Goal: Task Accomplishment & Management: Use online tool/utility

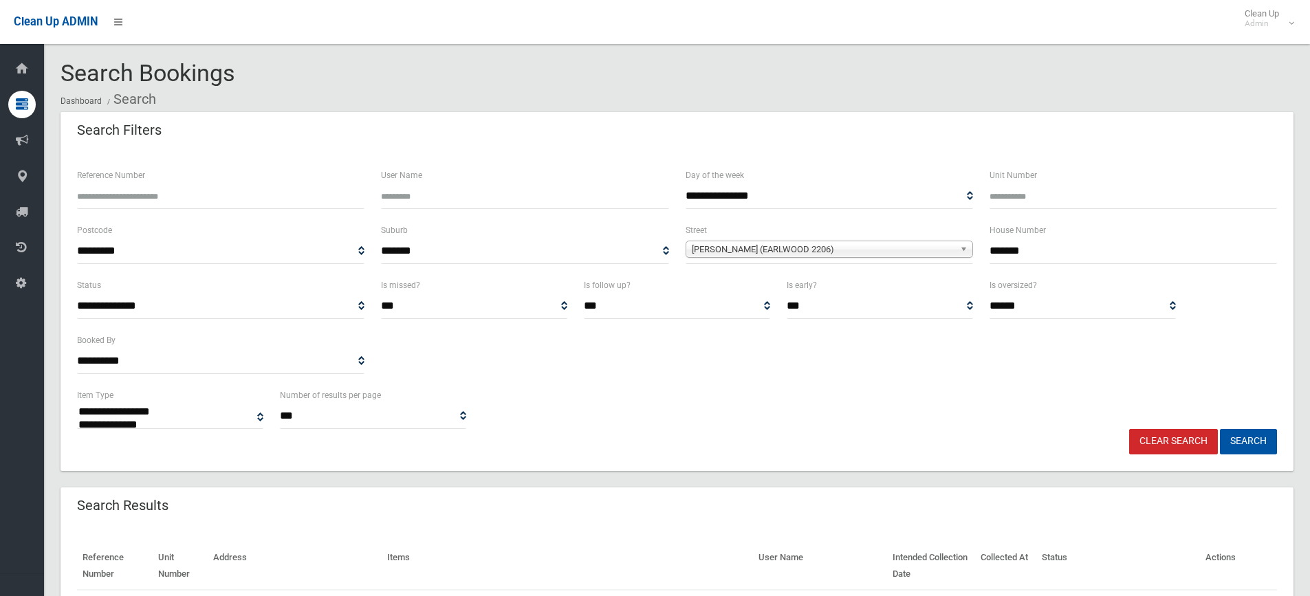
select select
click at [1173, 440] on link "Clear Search" at bounding box center [1173, 441] width 89 height 25
click at [1064, 254] on input "*******" at bounding box center [1134, 251] width 288 height 25
select select
click at [1062, 254] on input "text" at bounding box center [1134, 251] width 288 height 25
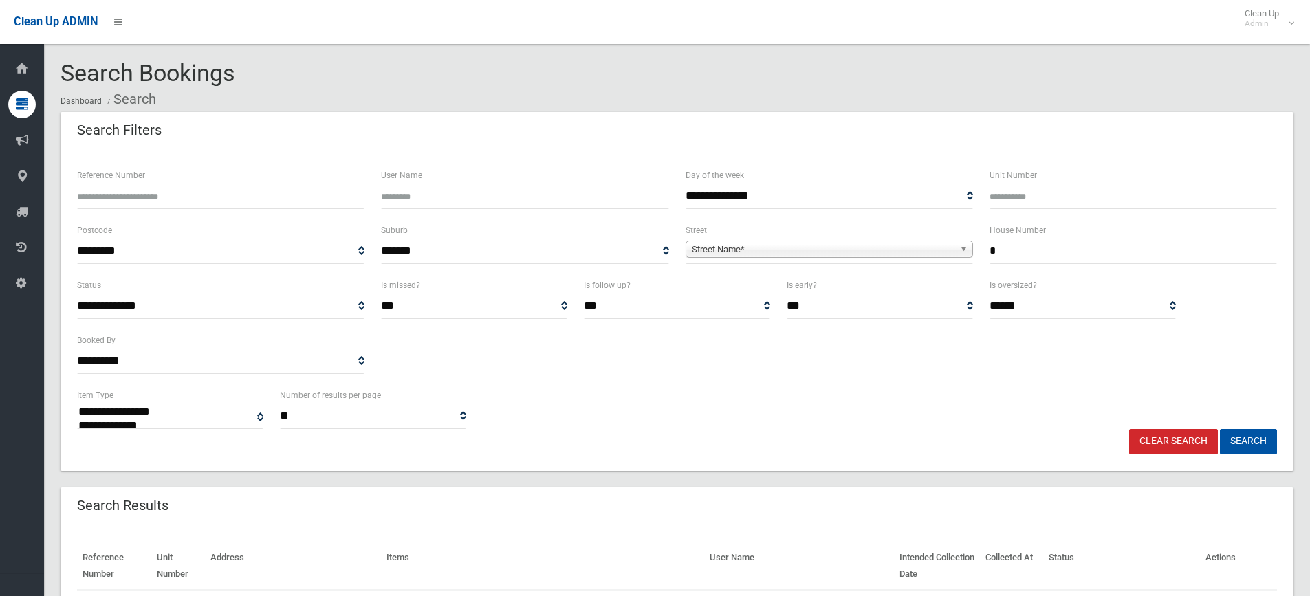
type input "*"
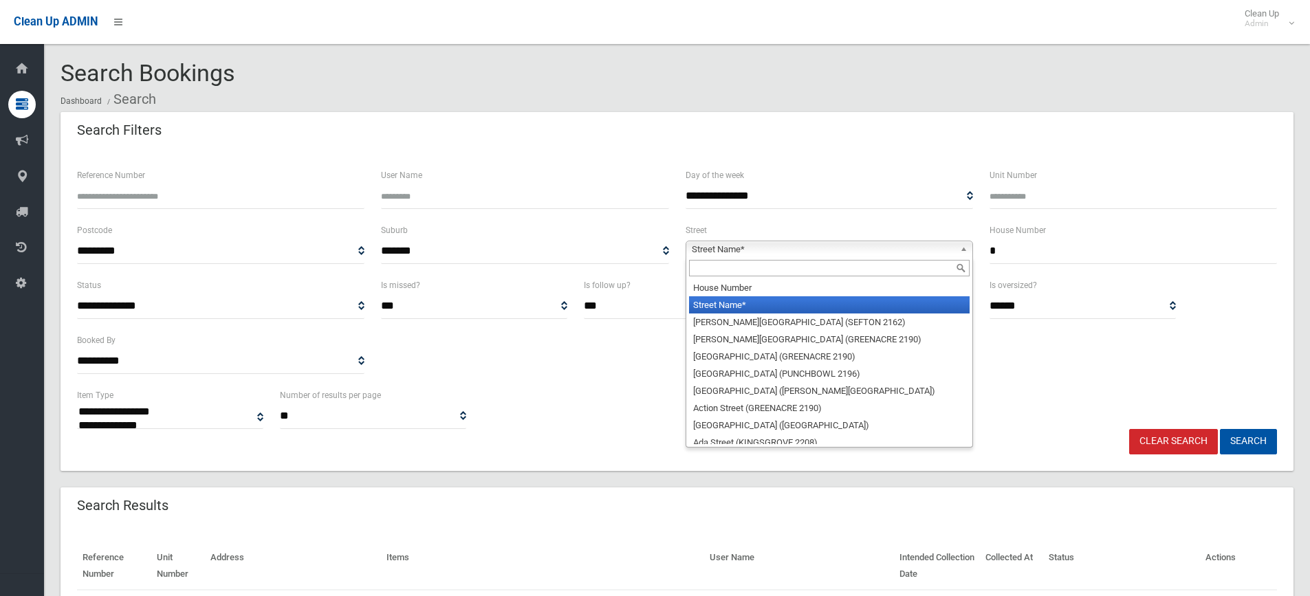
click at [964, 250] on b at bounding box center [966, 249] width 12 height 16
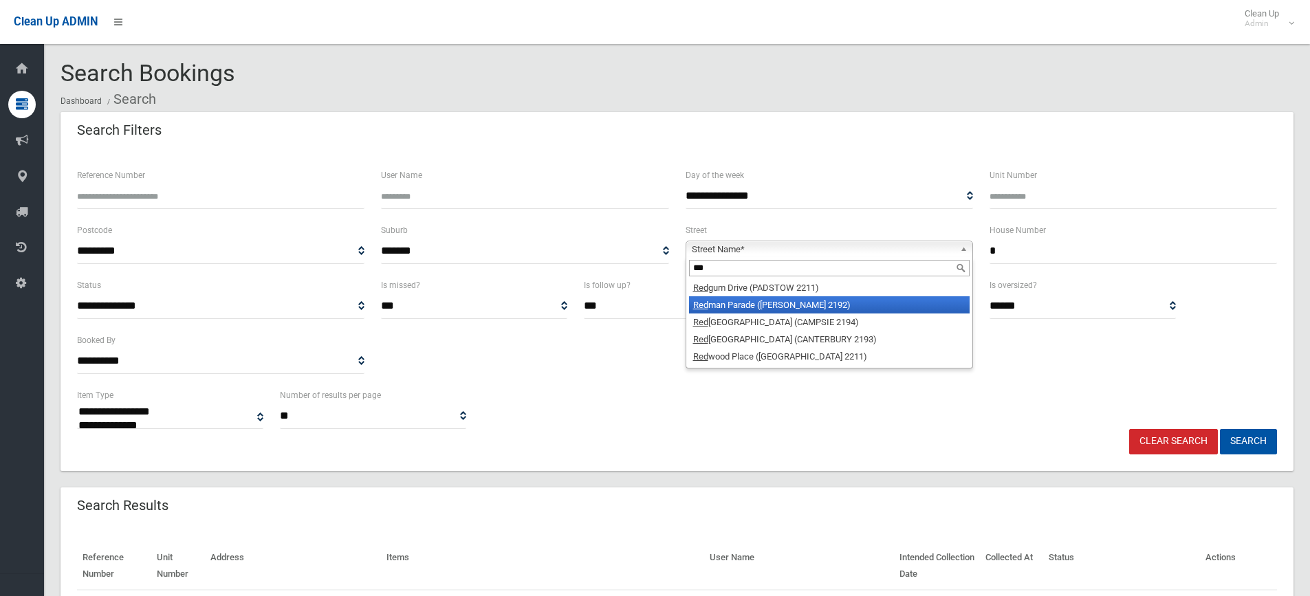
type input "***"
click at [822, 306] on li "Red man Parade (BELMORE 2192)" at bounding box center [829, 304] width 281 height 17
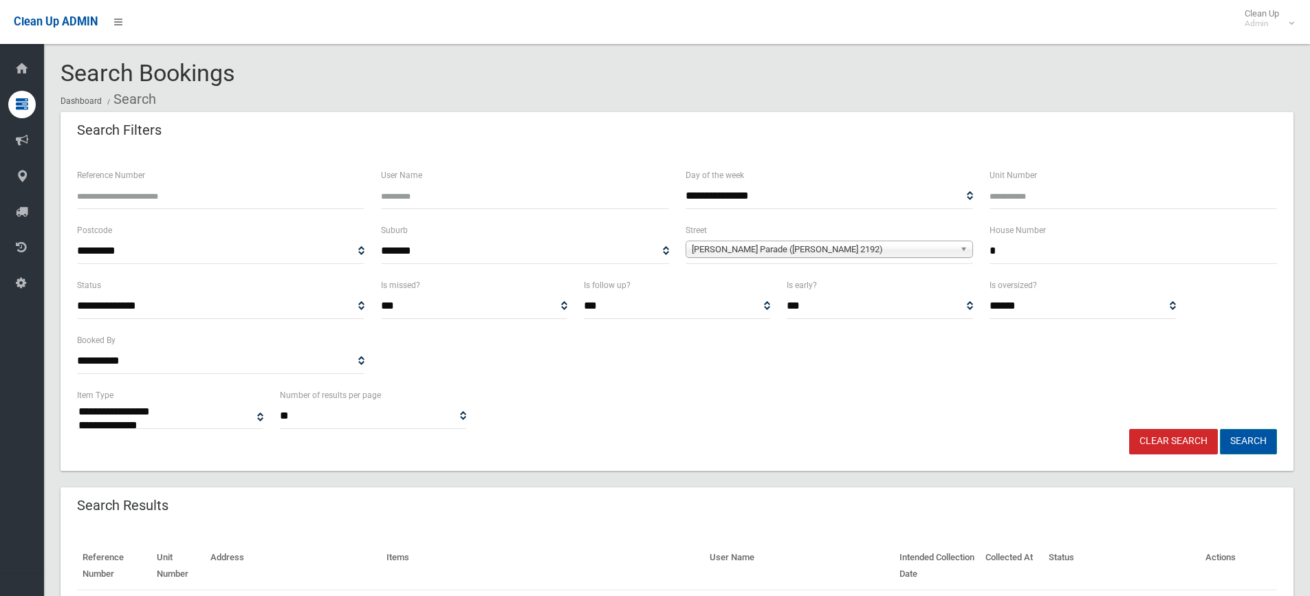
click at [1253, 437] on button "Search" at bounding box center [1248, 441] width 57 height 25
select select
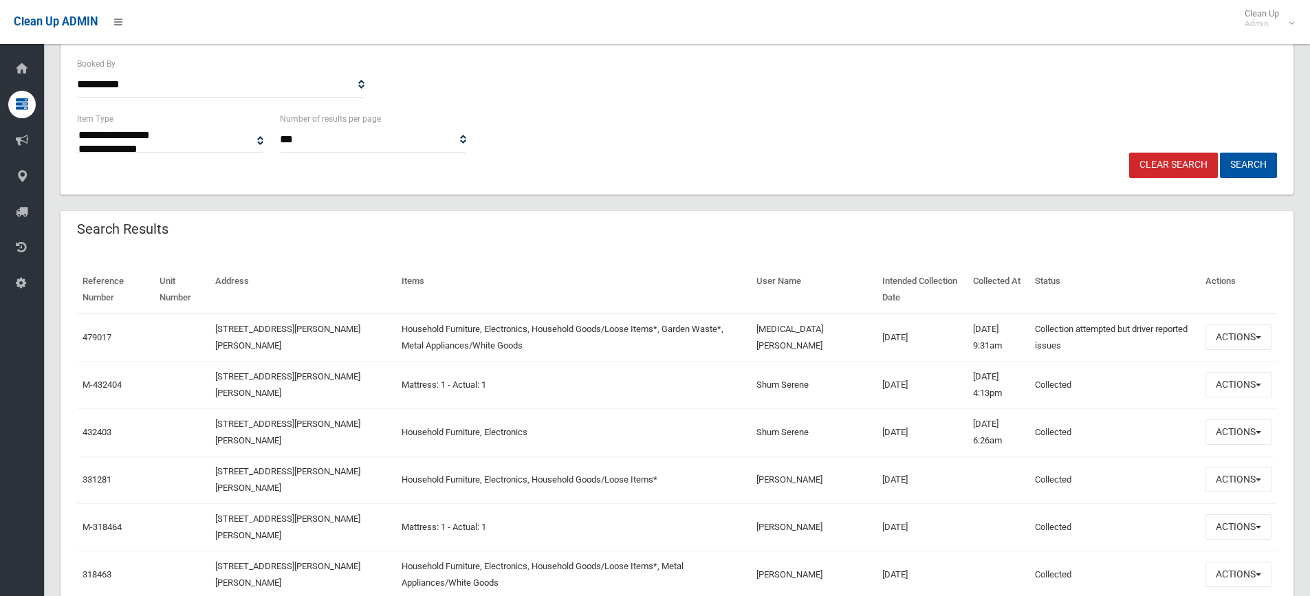
scroll to position [281, 0]
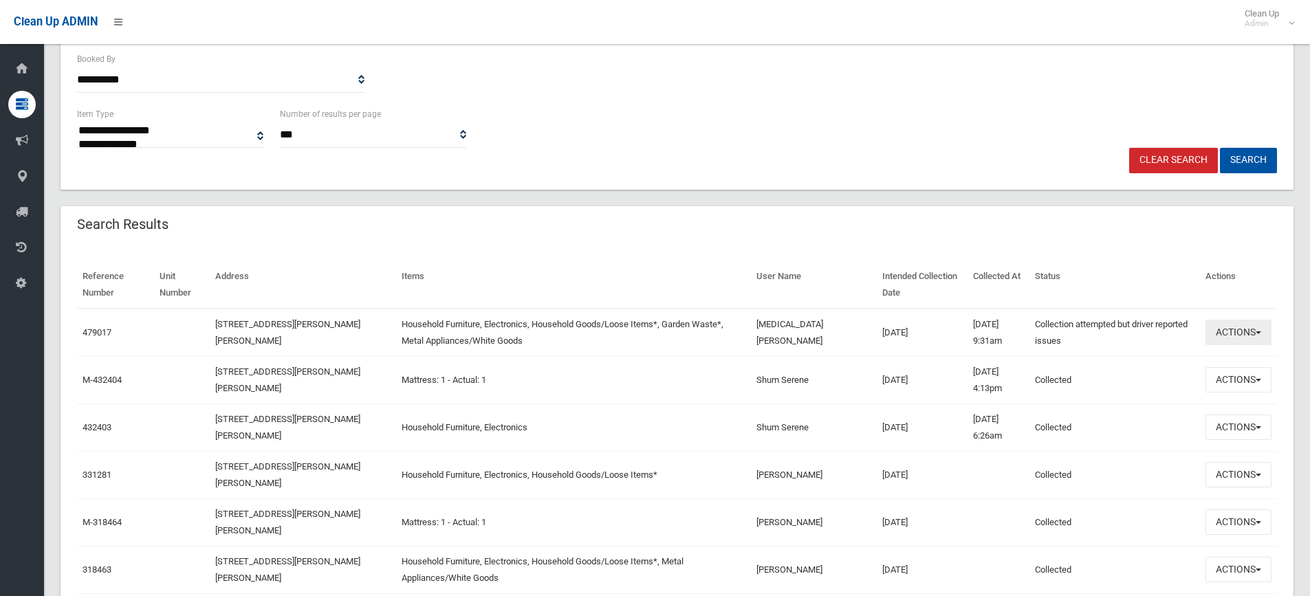
click at [1256, 329] on button "Actions" at bounding box center [1239, 332] width 66 height 25
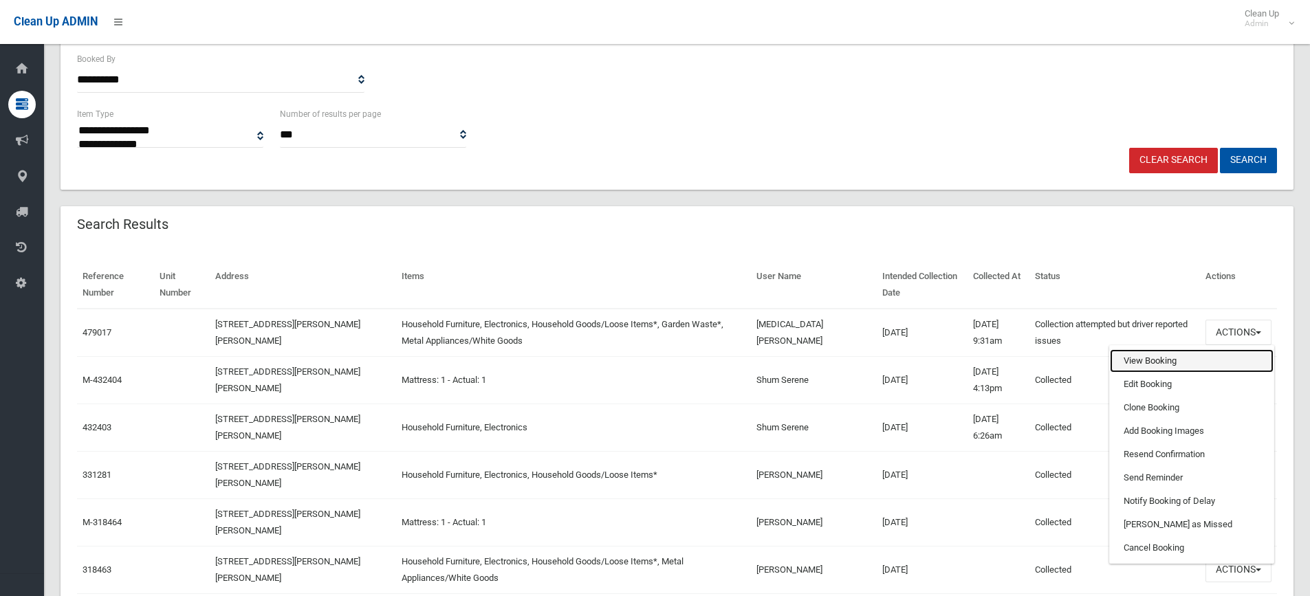
click at [1139, 357] on link "View Booking" at bounding box center [1192, 360] width 164 height 23
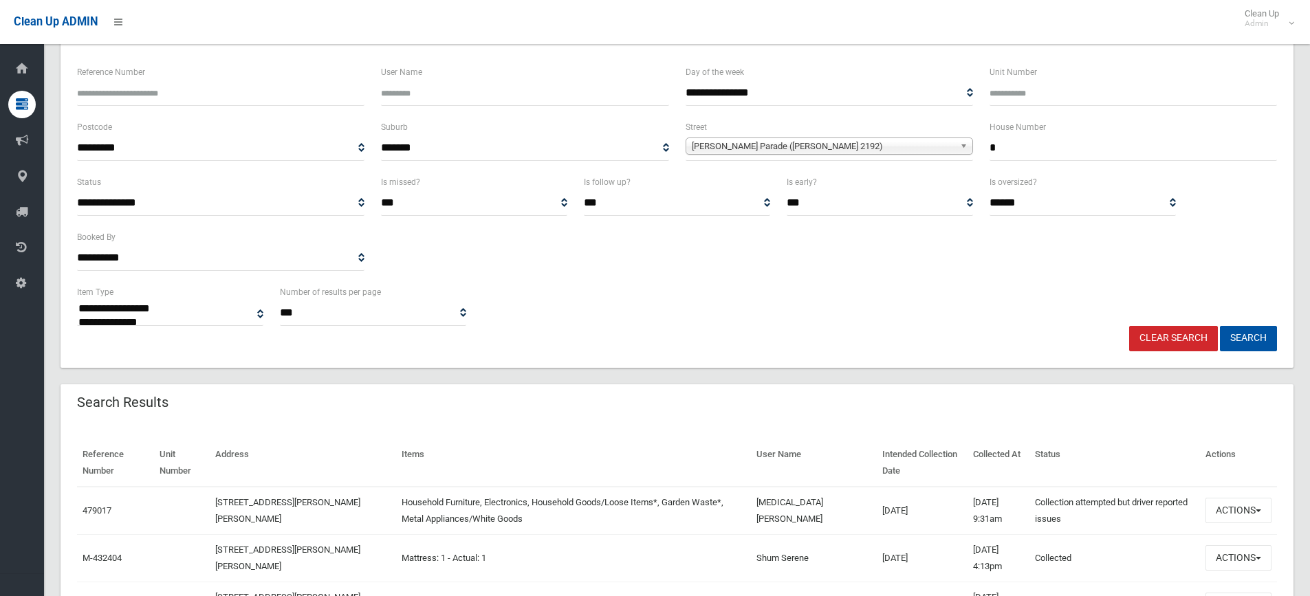
scroll to position [108, 0]
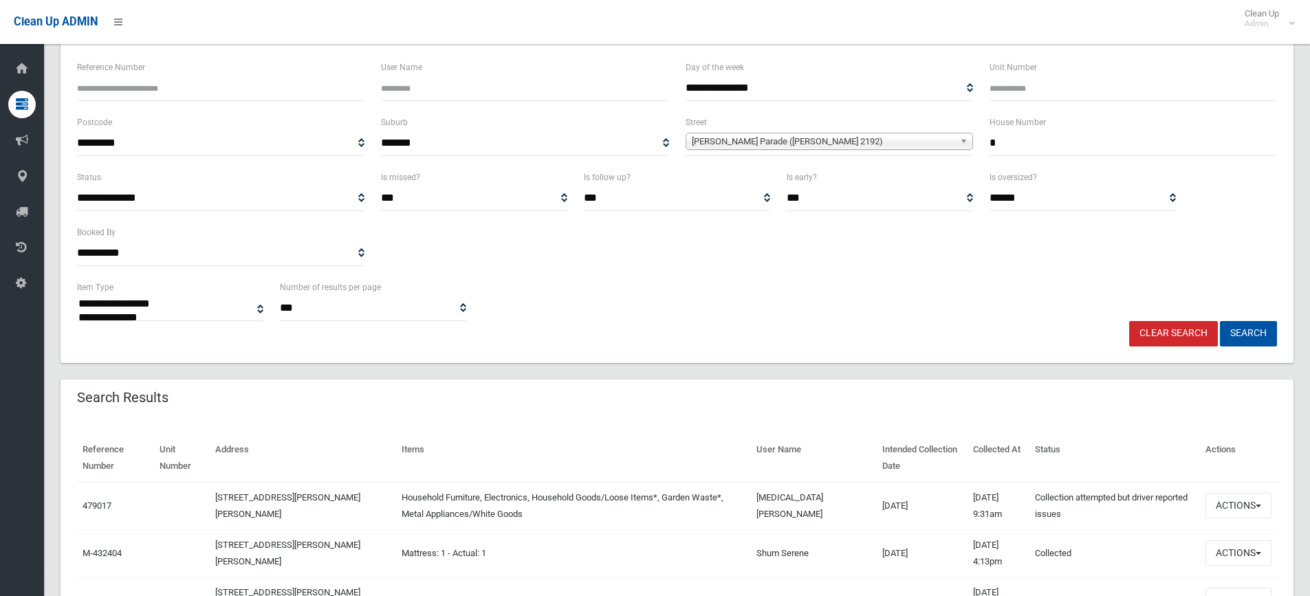
click at [1193, 338] on link "Clear Search" at bounding box center [1173, 333] width 89 height 25
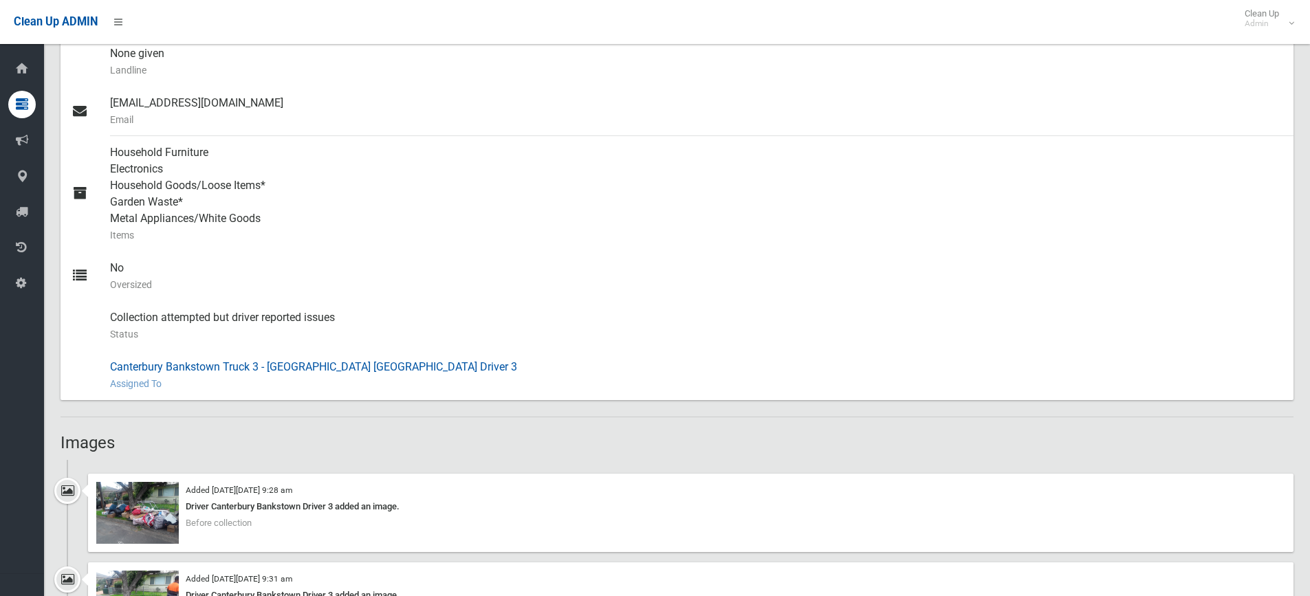
scroll to position [550, 0]
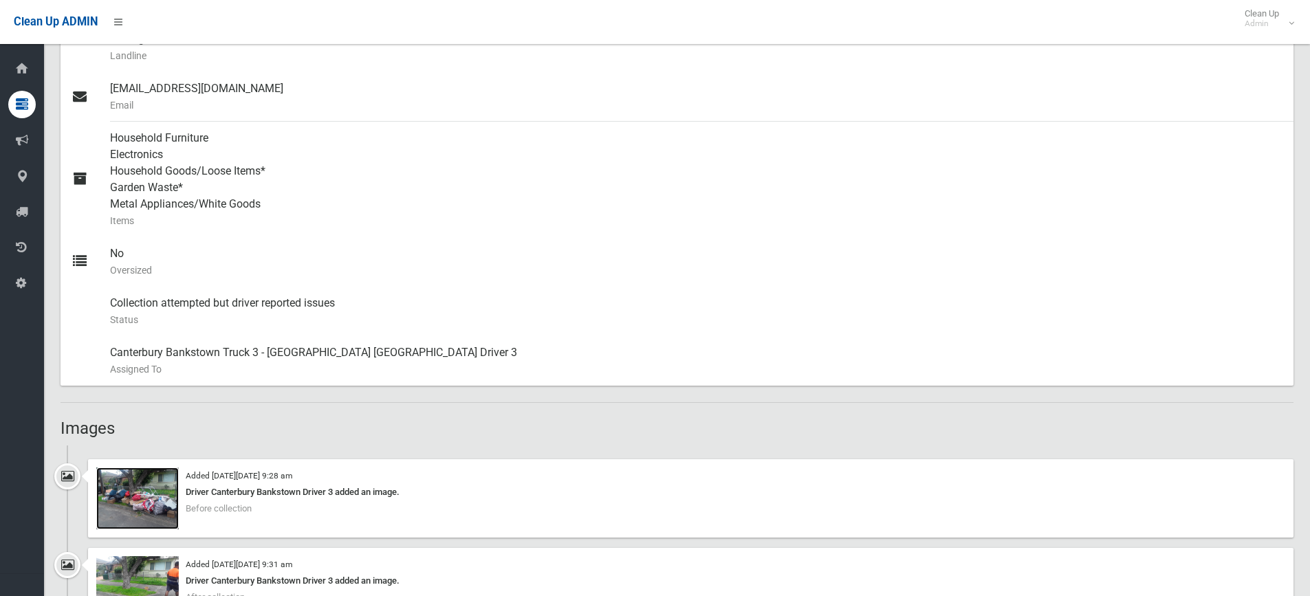
click at [142, 492] on img at bounding box center [137, 499] width 83 height 62
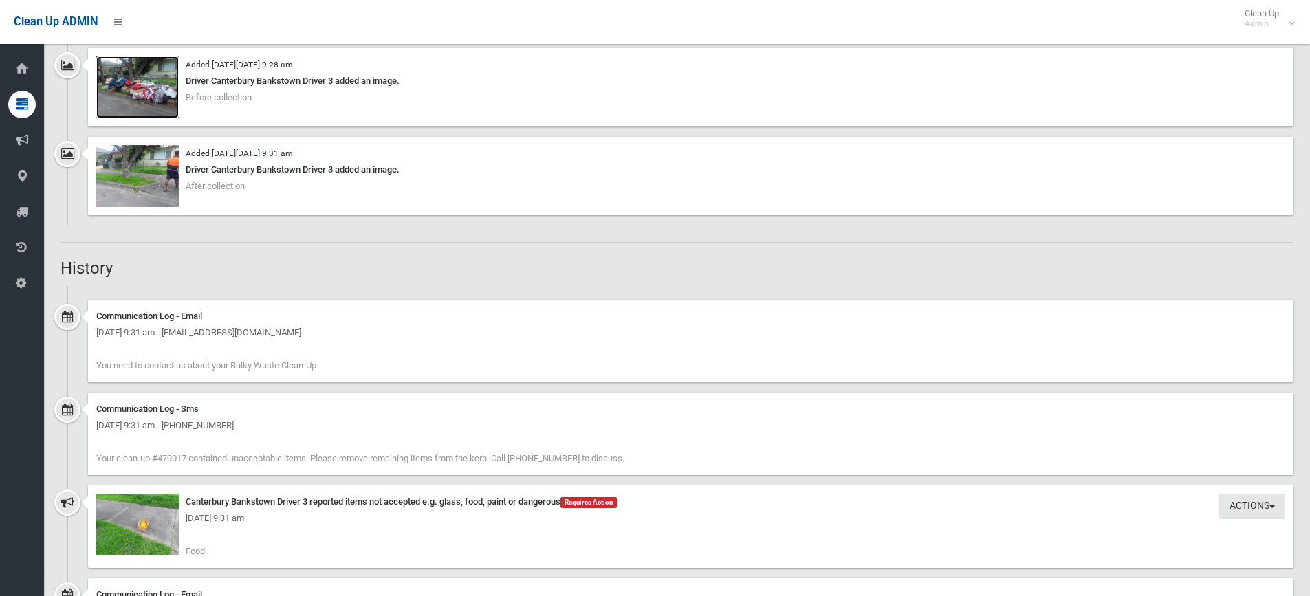
scroll to position [963, 0]
click at [151, 523] on div "Wednesday 27th August 2025 - 9:31 am" at bounding box center [690, 517] width 1189 height 17
click at [151, 525] on img at bounding box center [137, 523] width 83 height 62
click at [131, 171] on img at bounding box center [137, 175] width 83 height 62
click at [146, 82] on img at bounding box center [137, 86] width 83 height 62
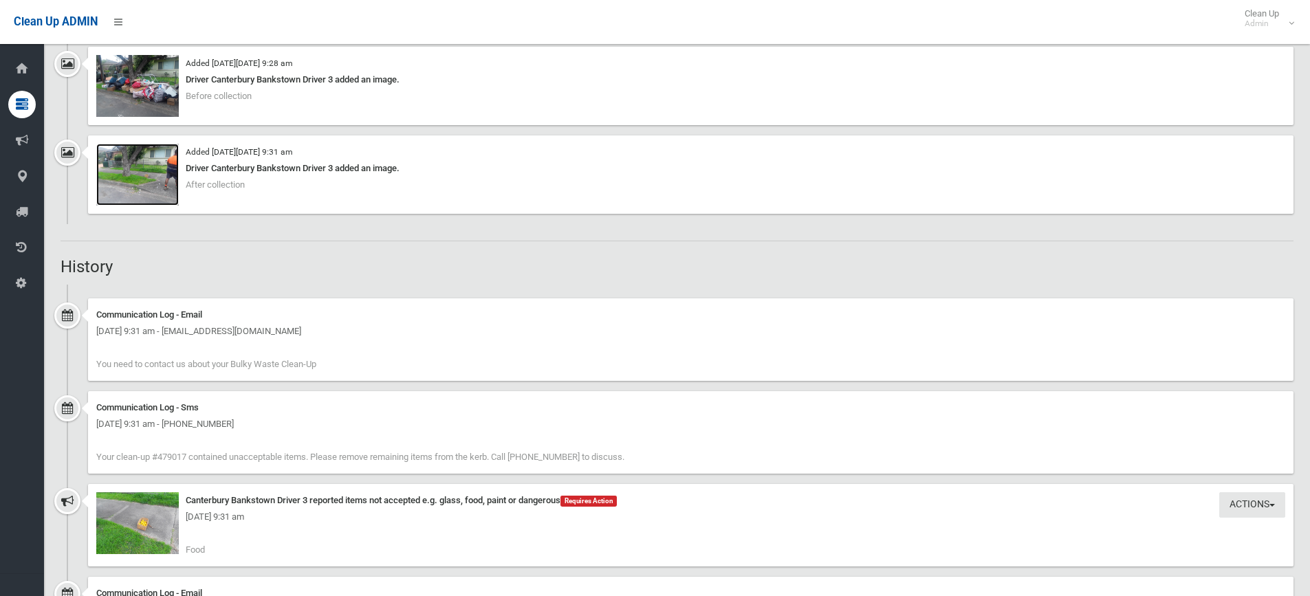
click at [144, 170] on img at bounding box center [137, 175] width 83 height 62
click at [160, 85] on img at bounding box center [137, 86] width 83 height 62
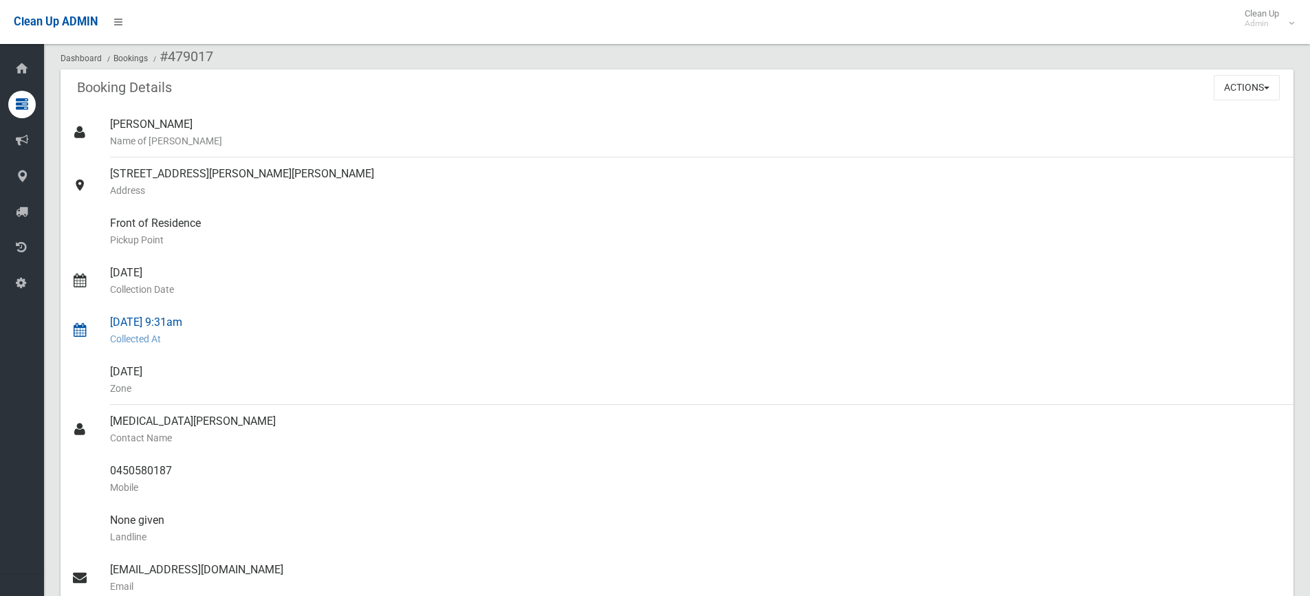
scroll to position [0, 0]
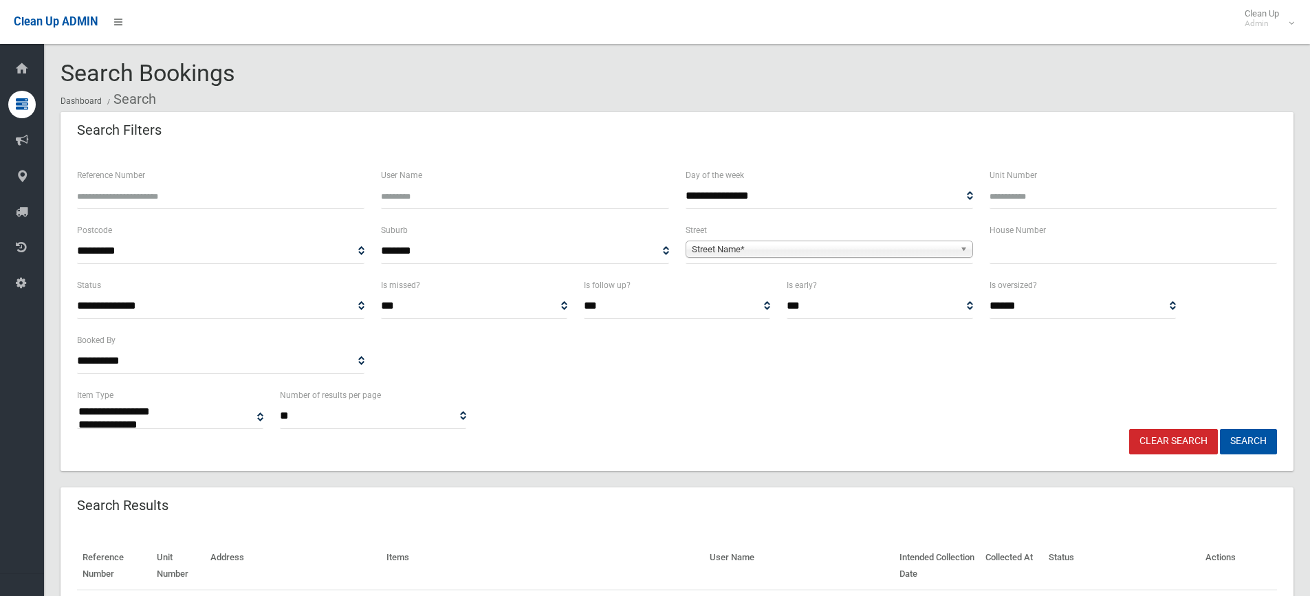
select select
click at [1019, 257] on input "text" at bounding box center [1134, 251] width 288 height 25
type input "**"
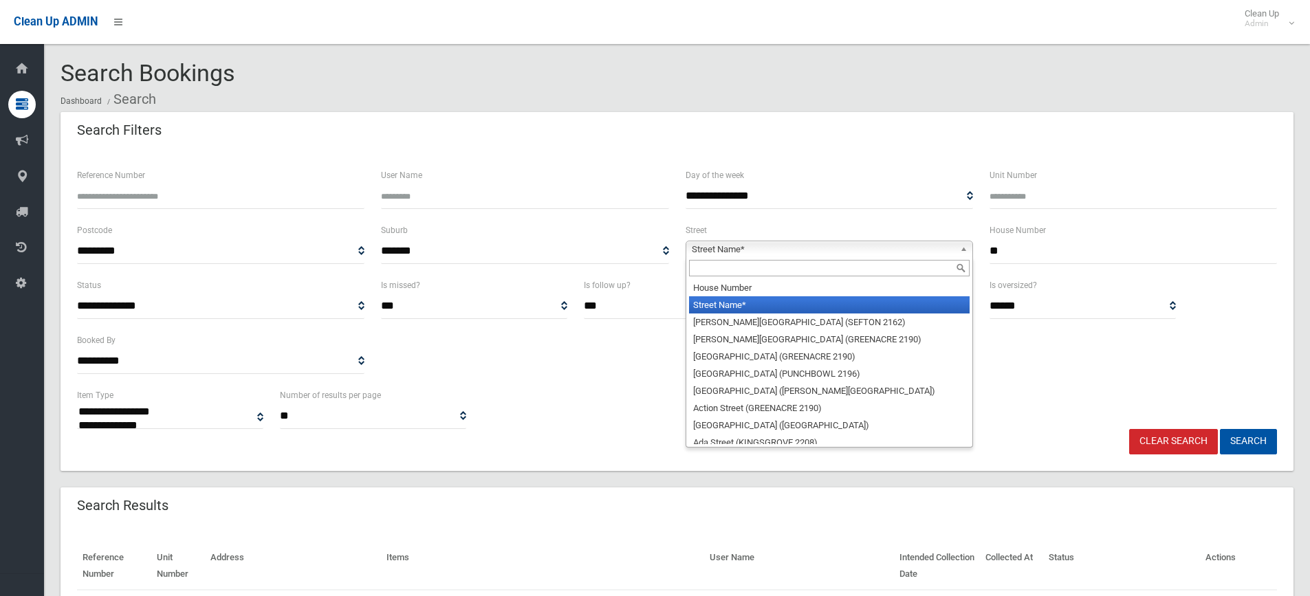
click at [965, 246] on b at bounding box center [966, 249] width 12 height 16
click at [878, 272] on input "text" at bounding box center [829, 268] width 281 height 17
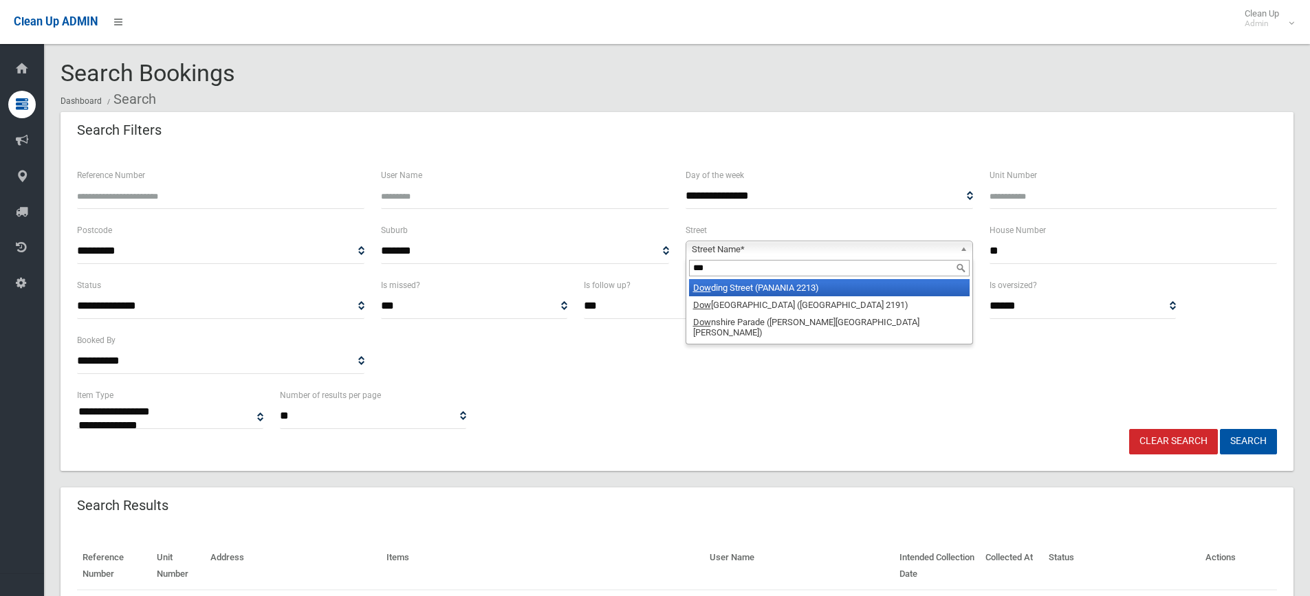
type input "***"
click at [807, 288] on li "Dow ding Street (PANANIA 2213)" at bounding box center [829, 287] width 281 height 17
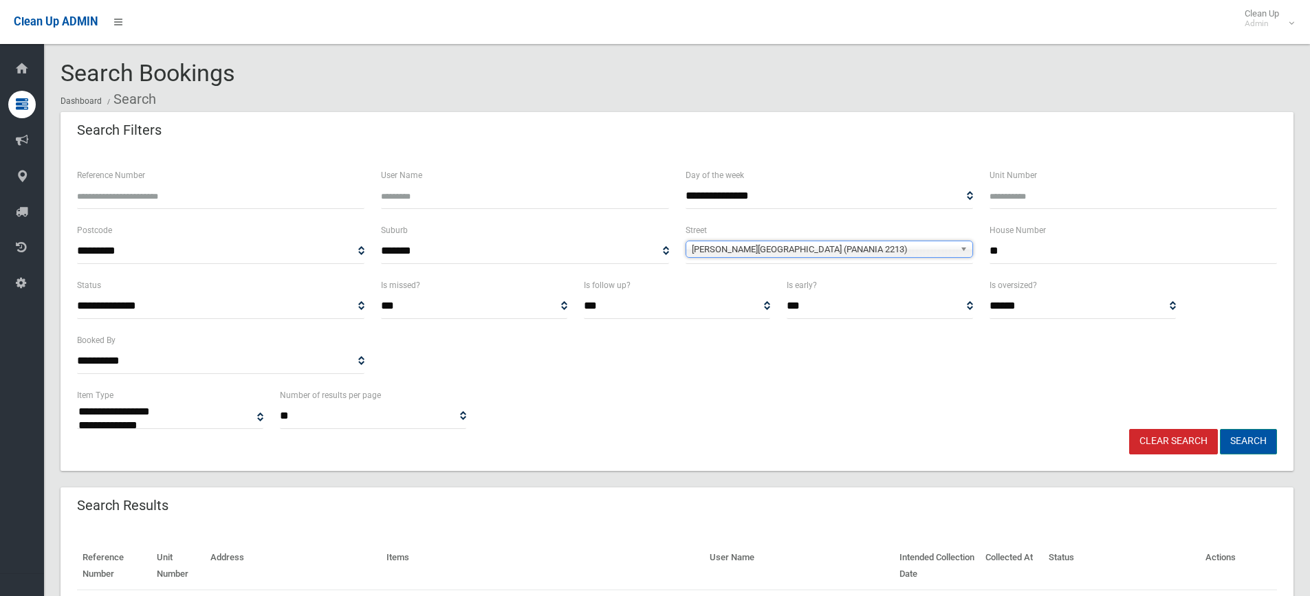
click at [1232, 439] on button "Search" at bounding box center [1248, 441] width 57 height 25
select select
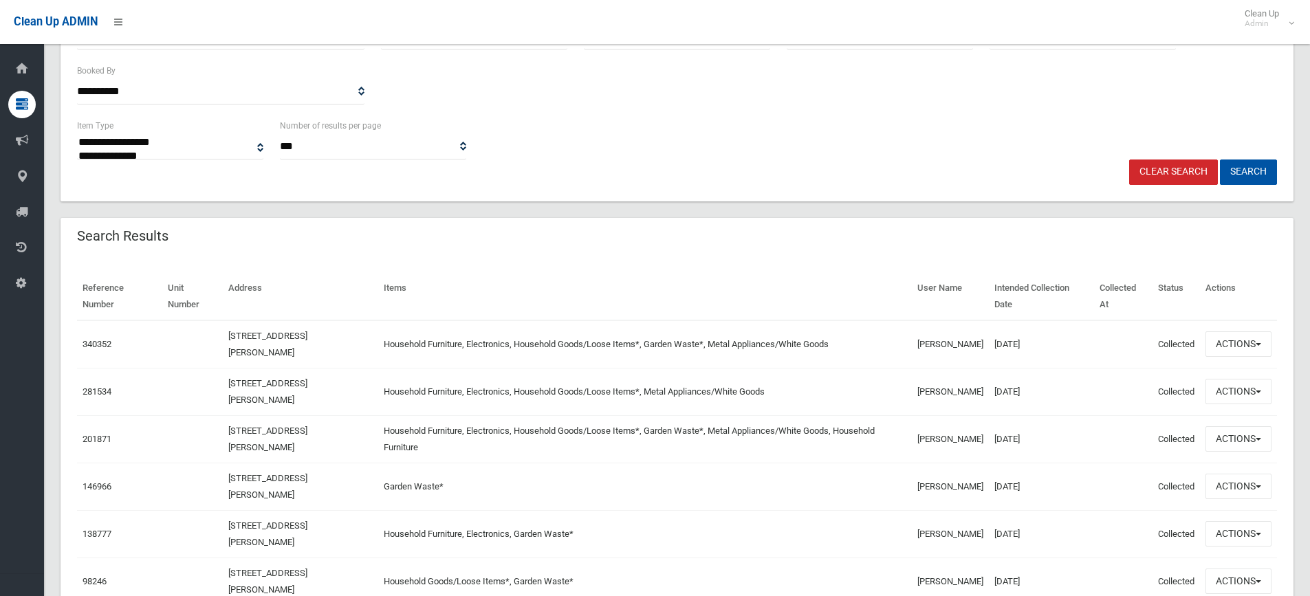
scroll to position [275, 0]
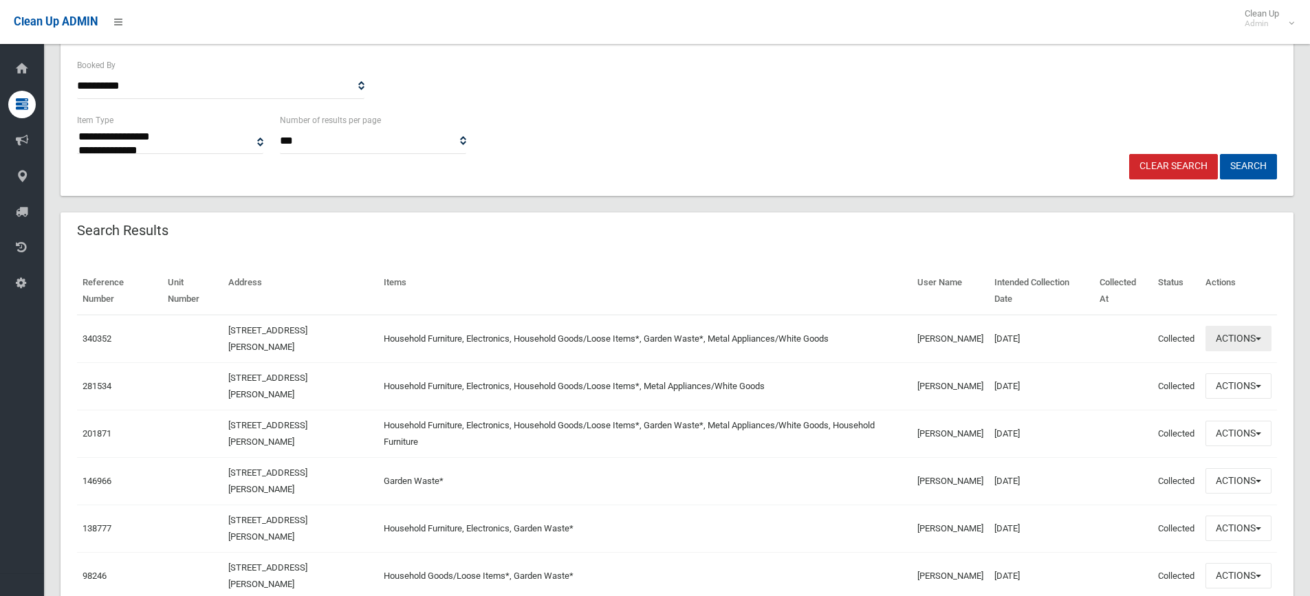
click at [1259, 338] on span "button" at bounding box center [1259, 339] width 6 height 3
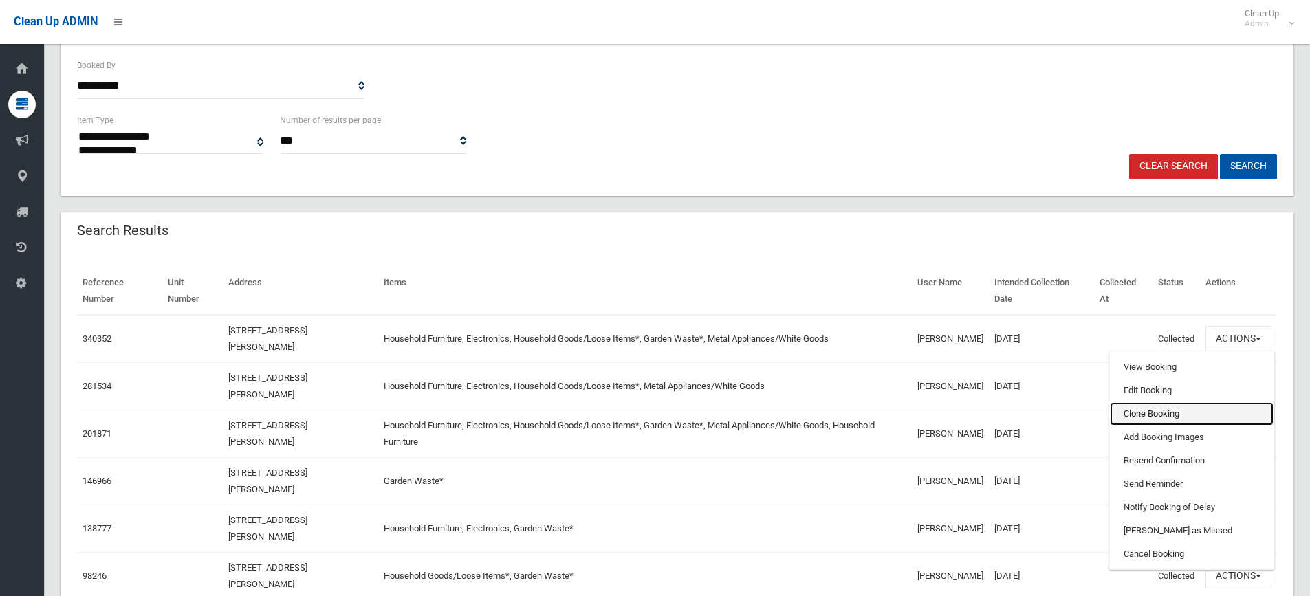
click at [1164, 413] on link "Clone Booking" at bounding box center [1192, 413] width 164 height 23
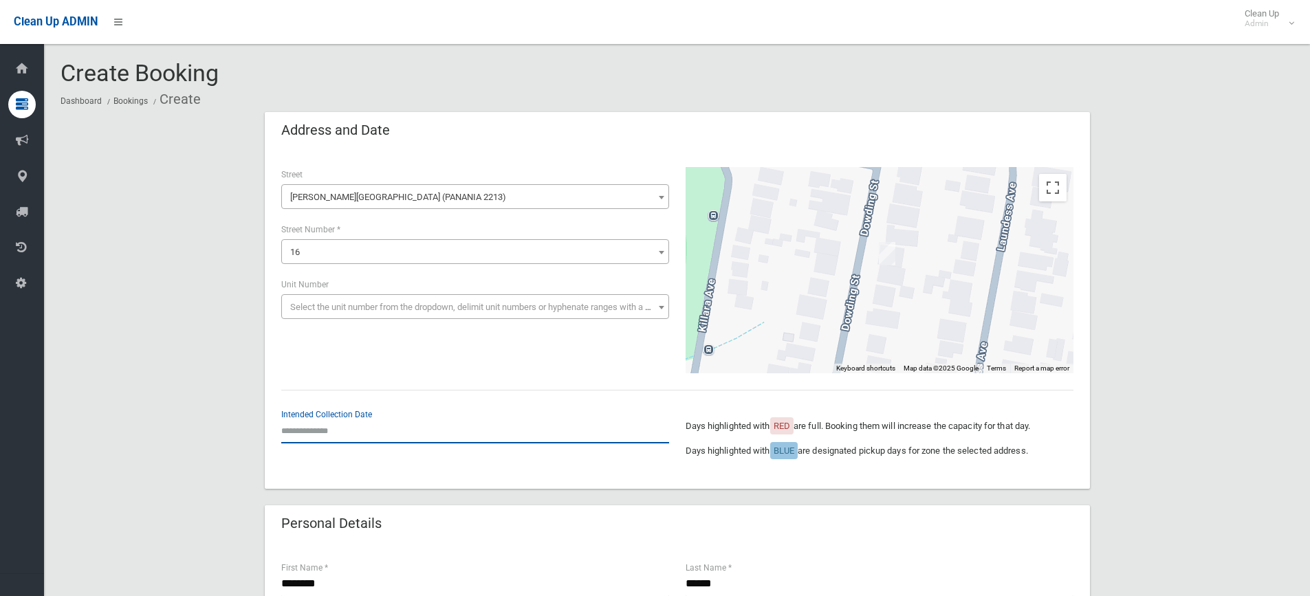
click at [310, 431] on input "text" at bounding box center [475, 430] width 388 height 25
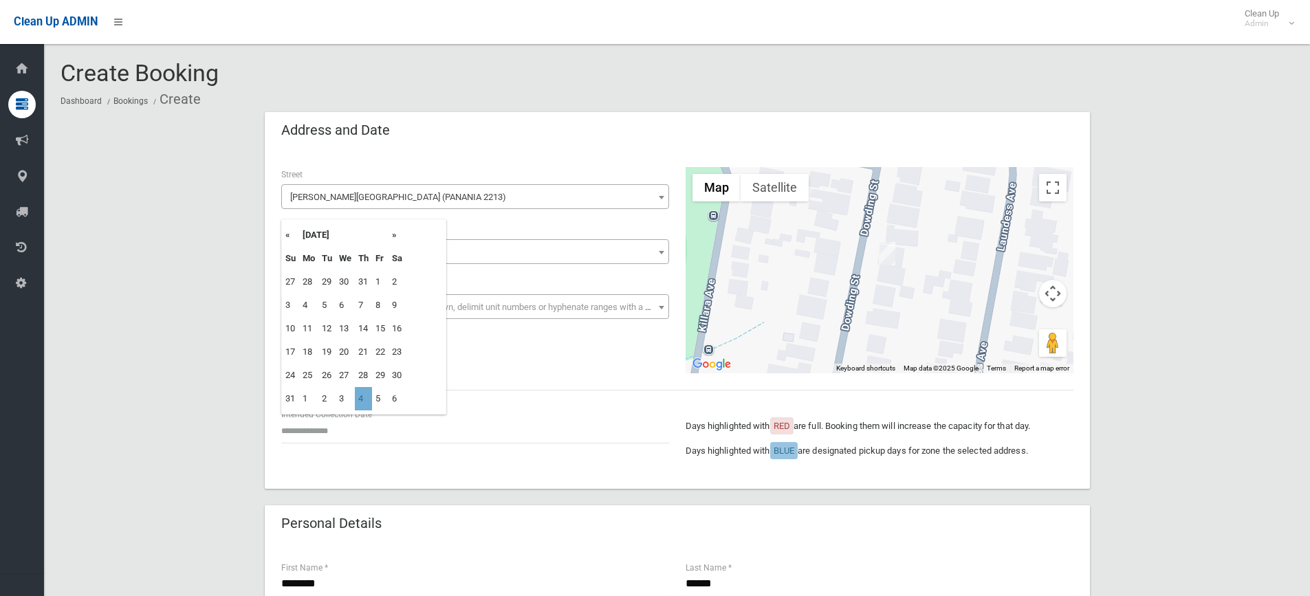
click at [362, 398] on td "4" at bounding box center [363, 398] width 17 height 23
type input "**********"
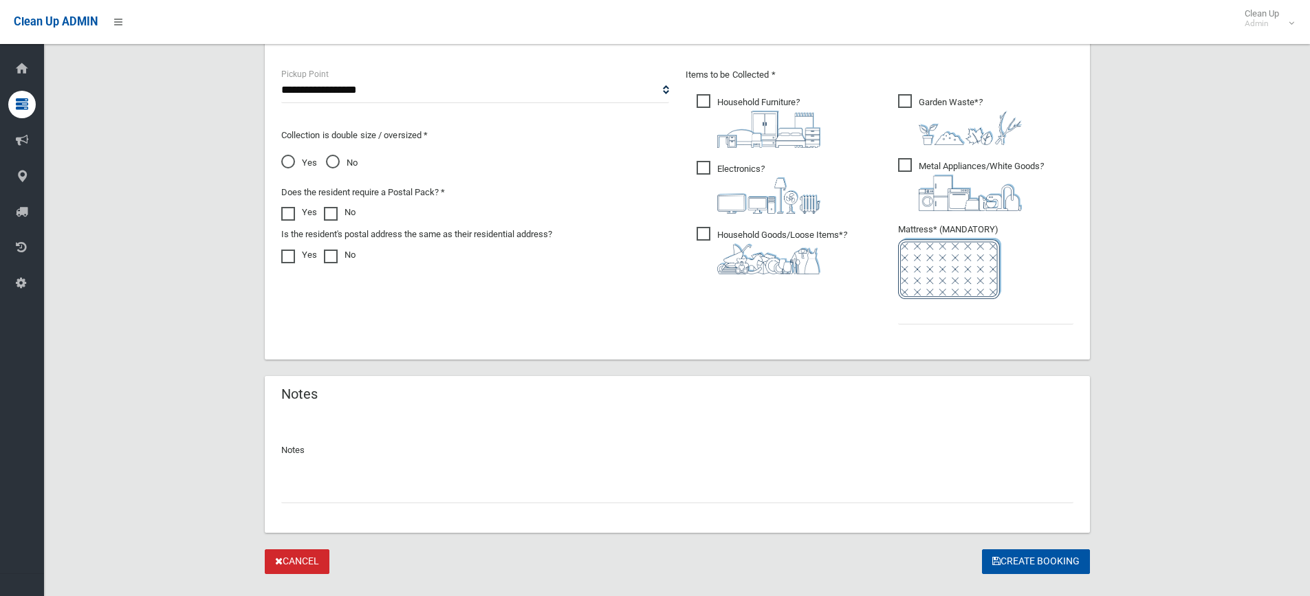
scroll to position [757, 0]
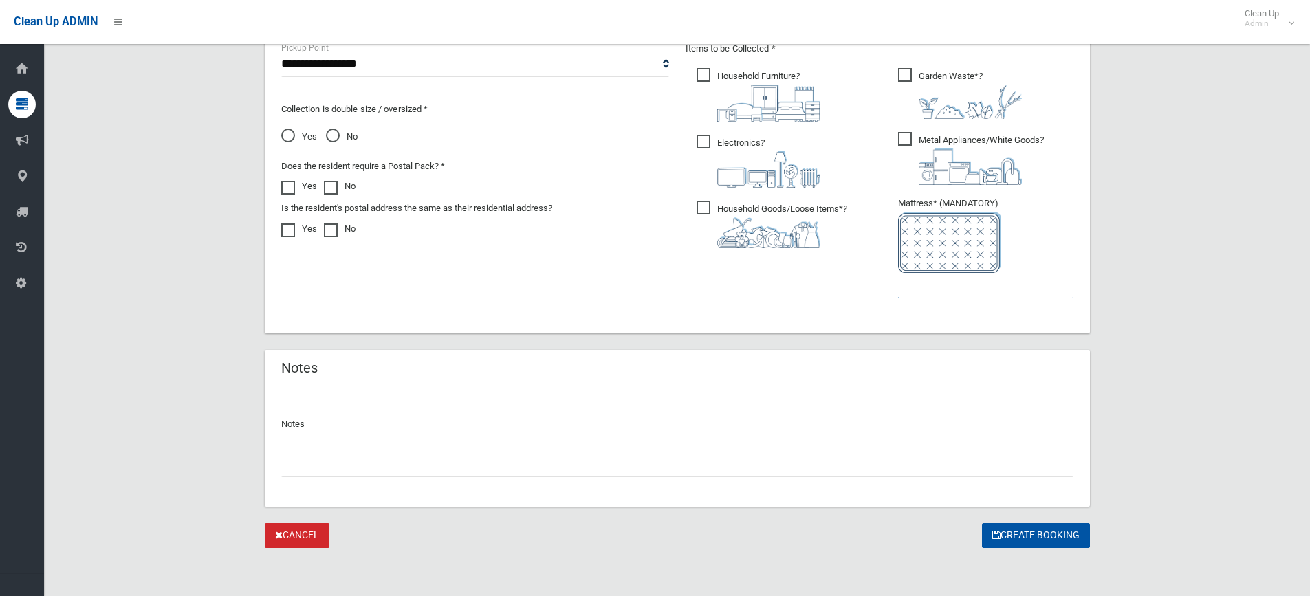
click at [921, 283] on input "text" at bounding box center [985, 285] width 175 height 25
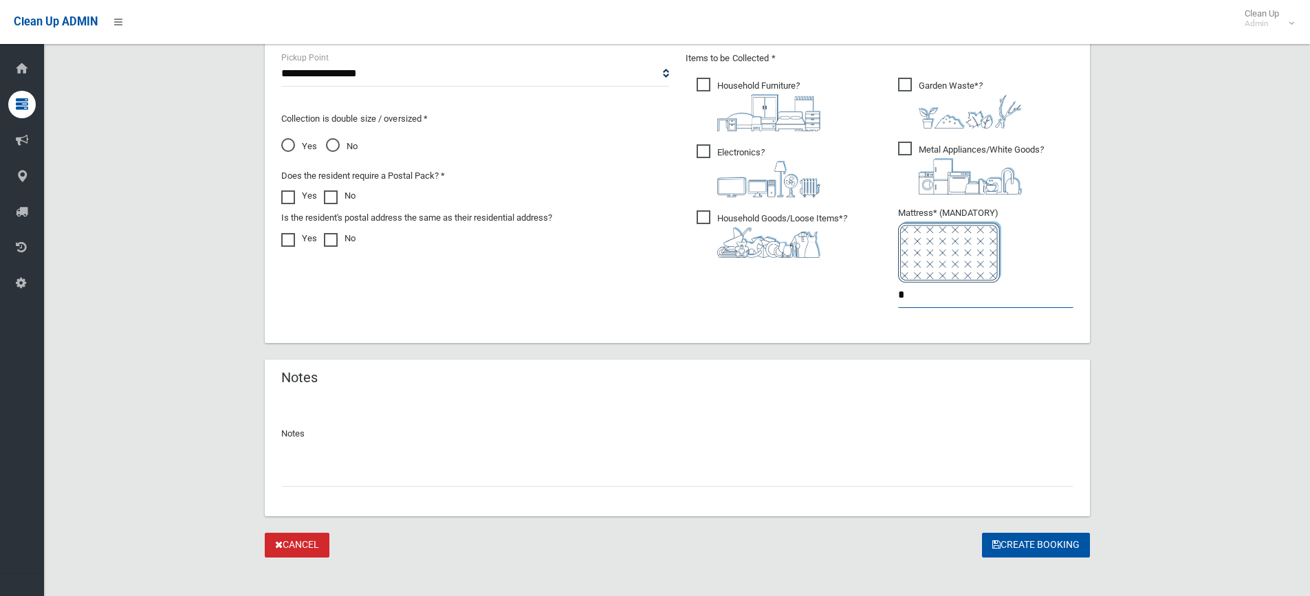
scroll to position [758, 0]
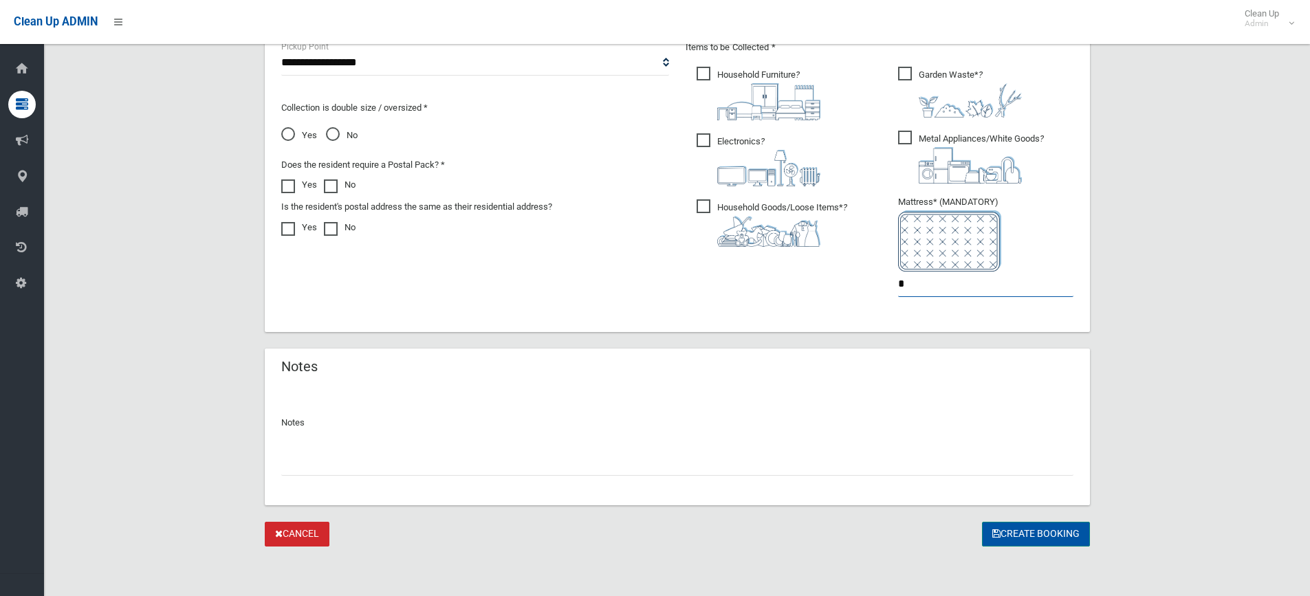
type input "*"
click at [1030, 528] on button "Create Booking" at bounding box center [1036, 534] width 108 height 25
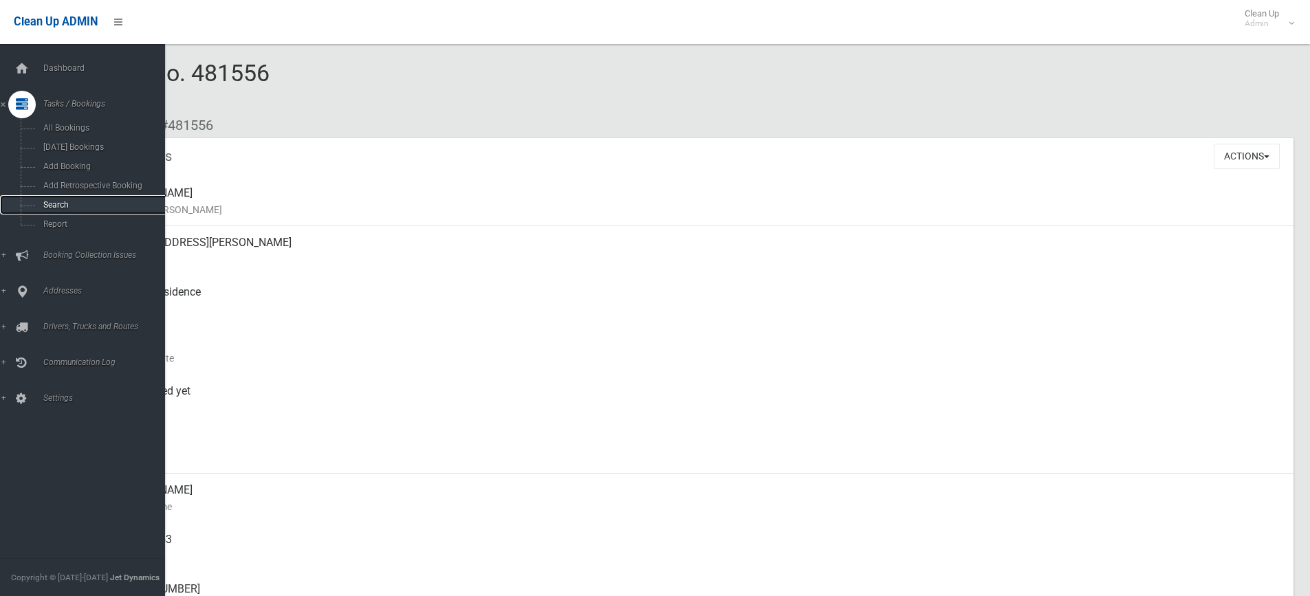
click at [58, 203] on span "Search" at bounding box center [101, 205] width 124 height 10
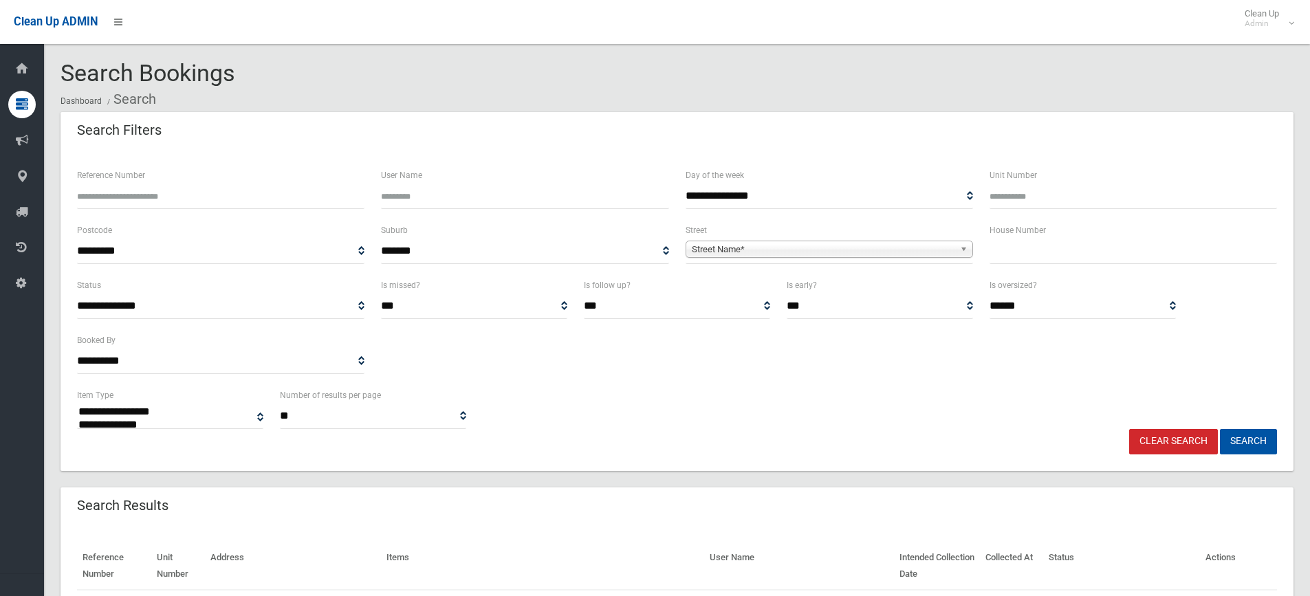
select select
click at [1042, 252] on input "text" at bounding box center [1134, 251] width 288 height 25
type input "**"
click at [960, 245] on b at bounding box center [966, 249] width 12 height 16
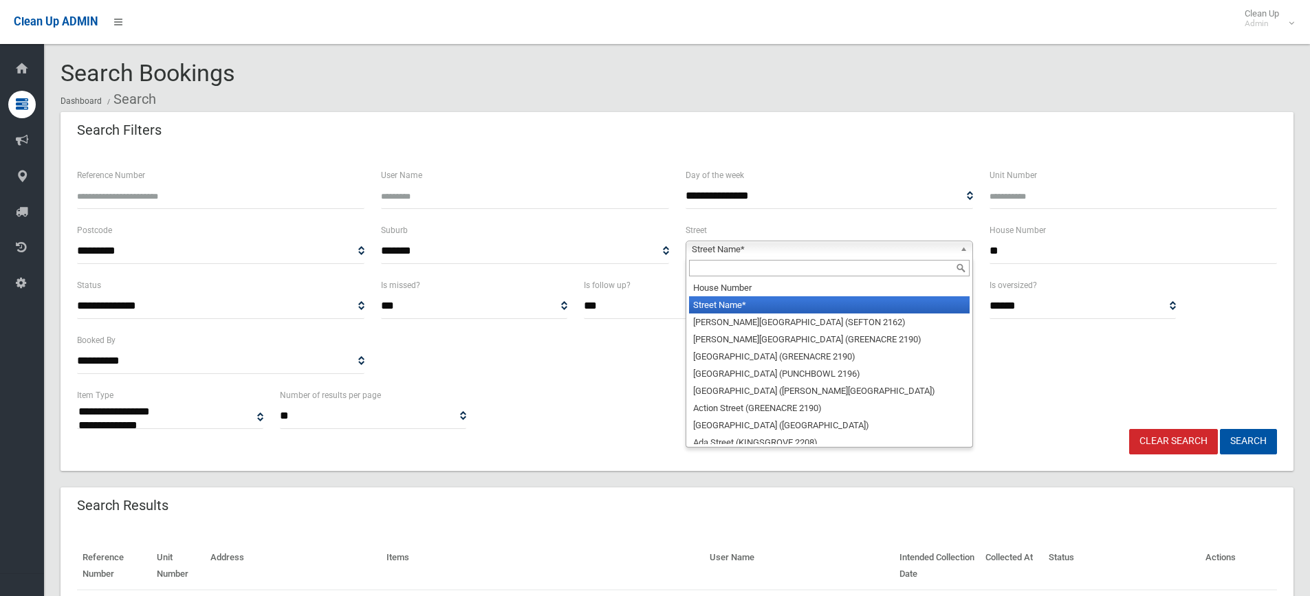
click at [915, 261] on input "text" at bounding box center [829, 268] width 281 height 17
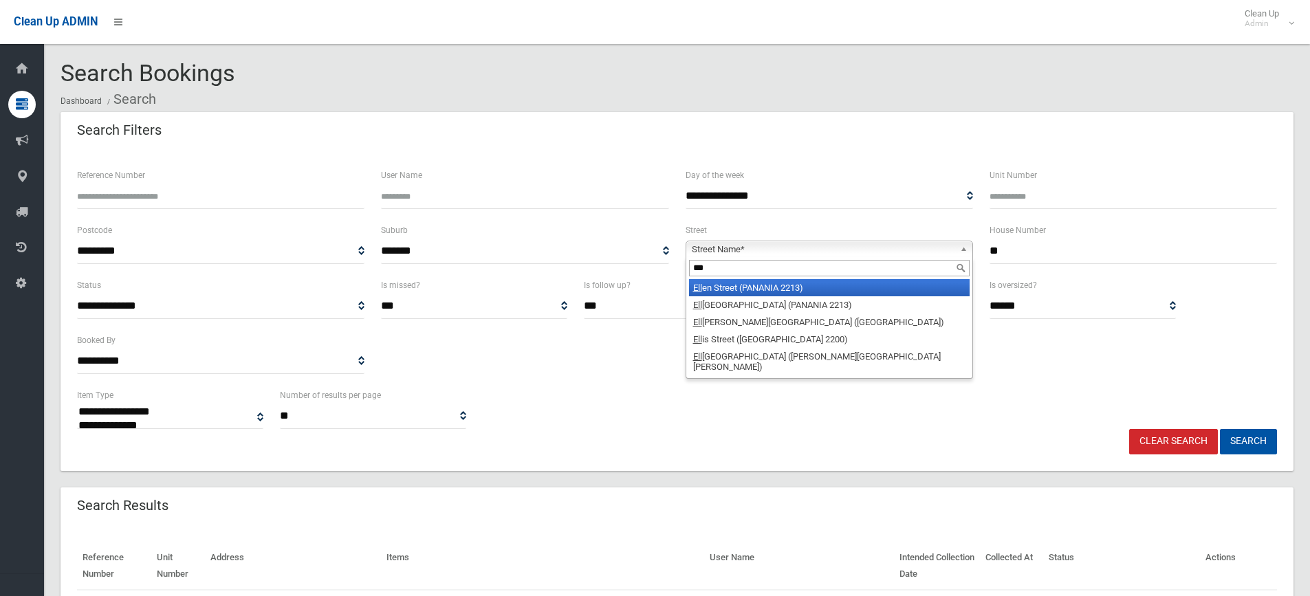
type input "***"
click at [821, 288] on li "Ell en Street (PANANIA 2213)" at bounding box center [829, 287] width 281 height 17
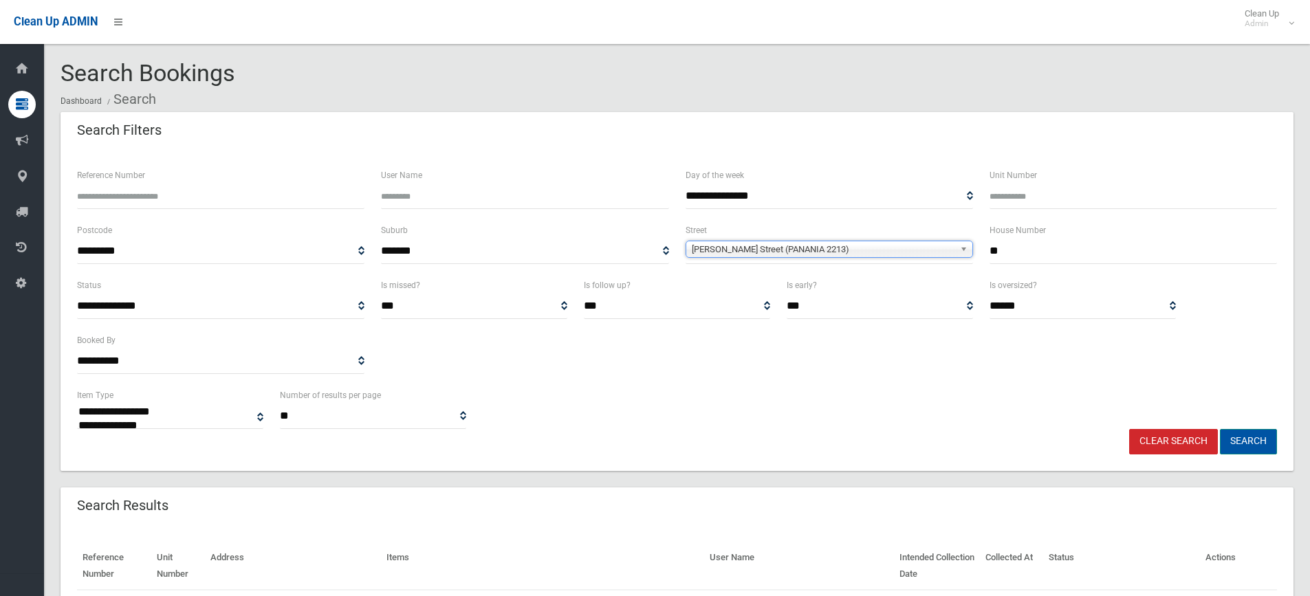
drag, startPoint x: 1269, startPoint y: 444, endPoint x: 1260, endPoint y: 438, distance: 10.5
click at [1261, 439] on button "Search" at bounding box center [1248, 441] width 57 height 25
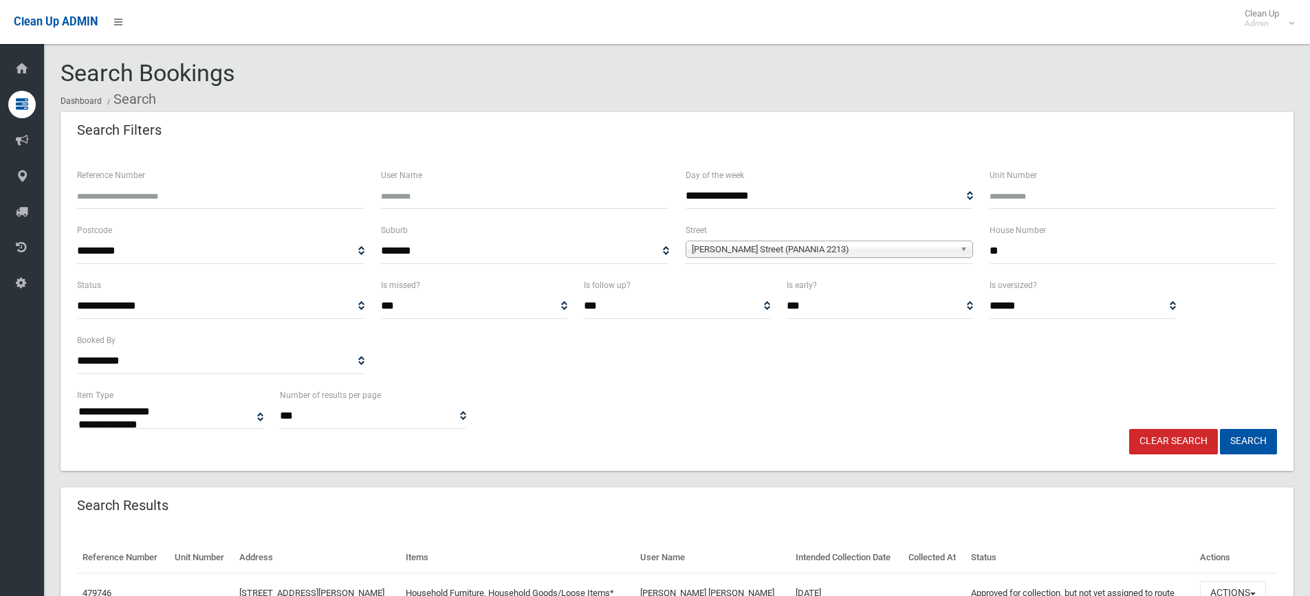
select select
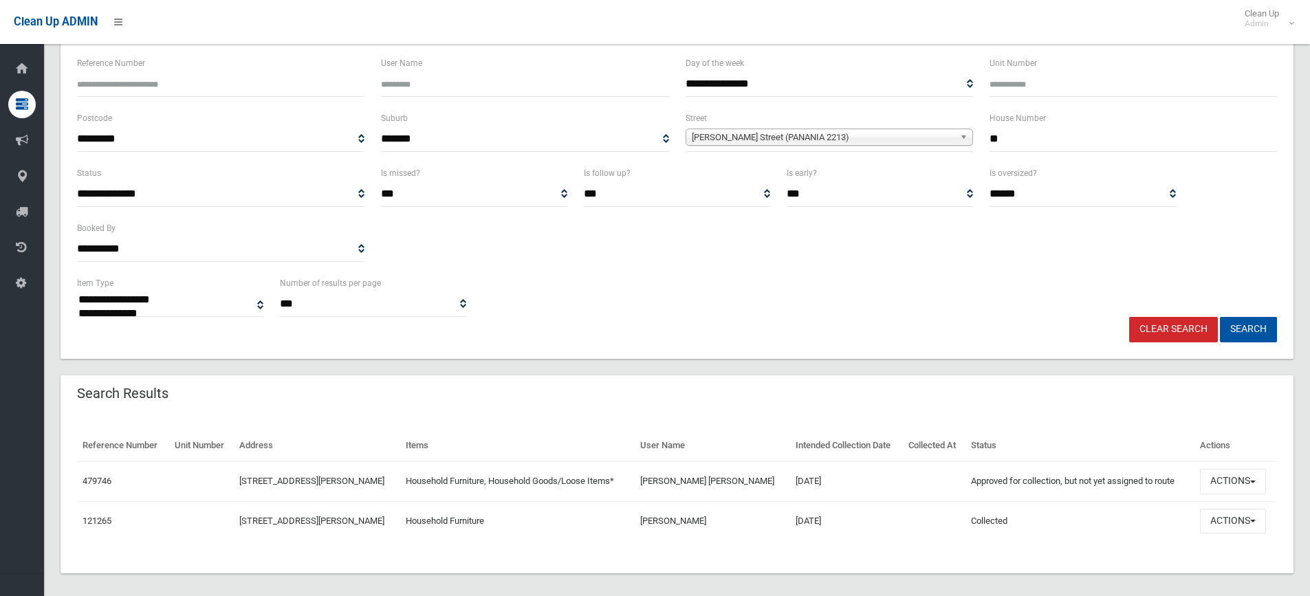
scroll to position [122, 0]
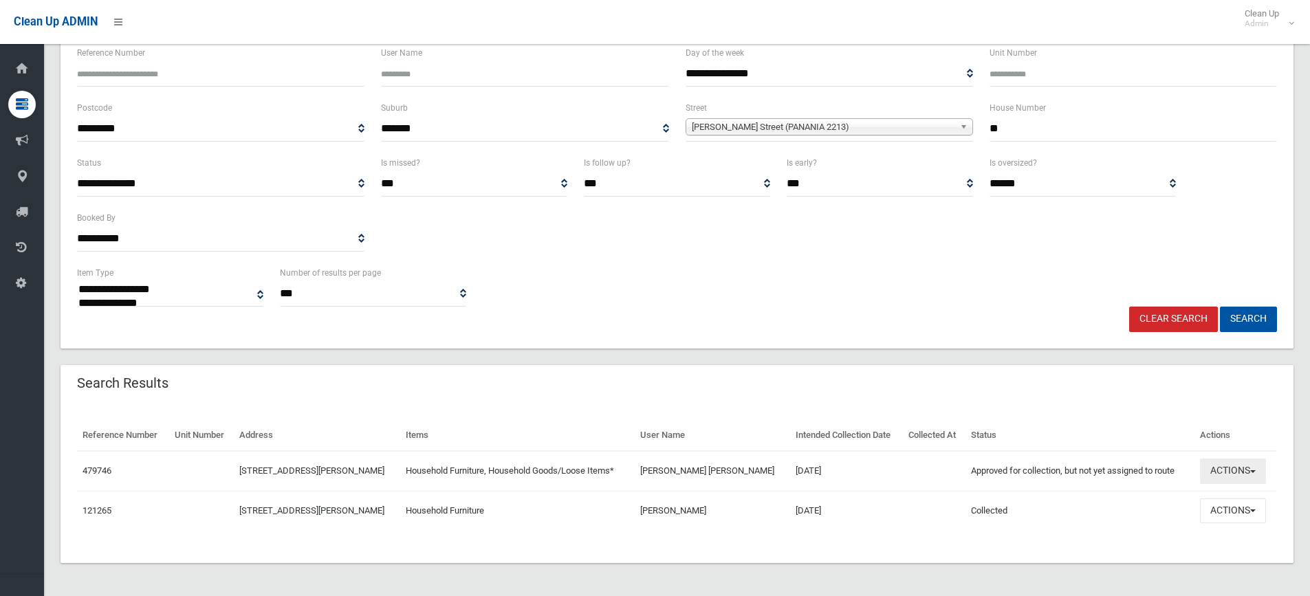
click at [1252, 466] on button "Actions" at bounding box center [1233, 471] width 66 height 25
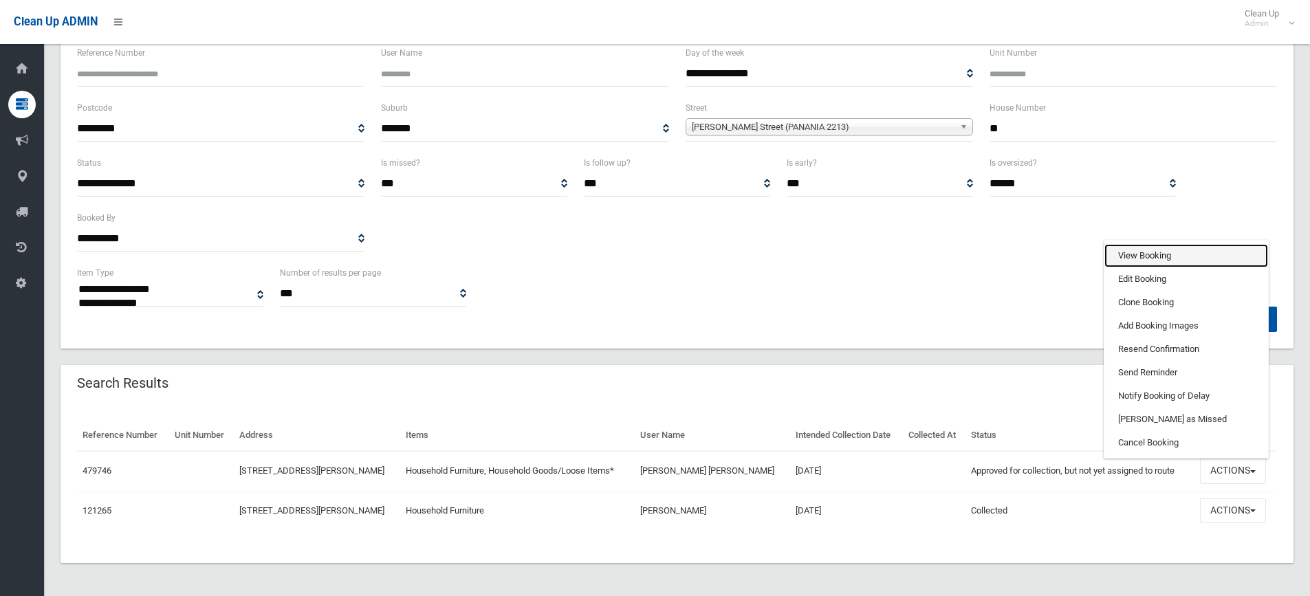
click at [1175, 259] on link "View Booking" at bounding box center [1187, 255] width 164 height 23
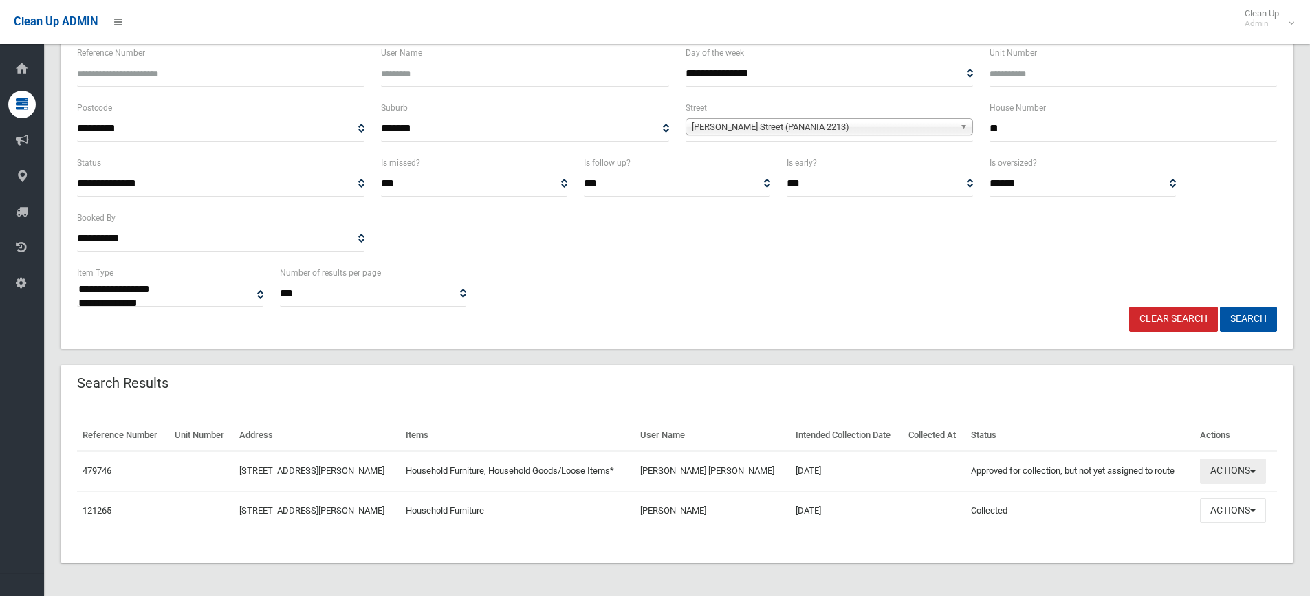
click at [1250, 470] on span "button" at bounding box center [1253, 471] width 6 height 3
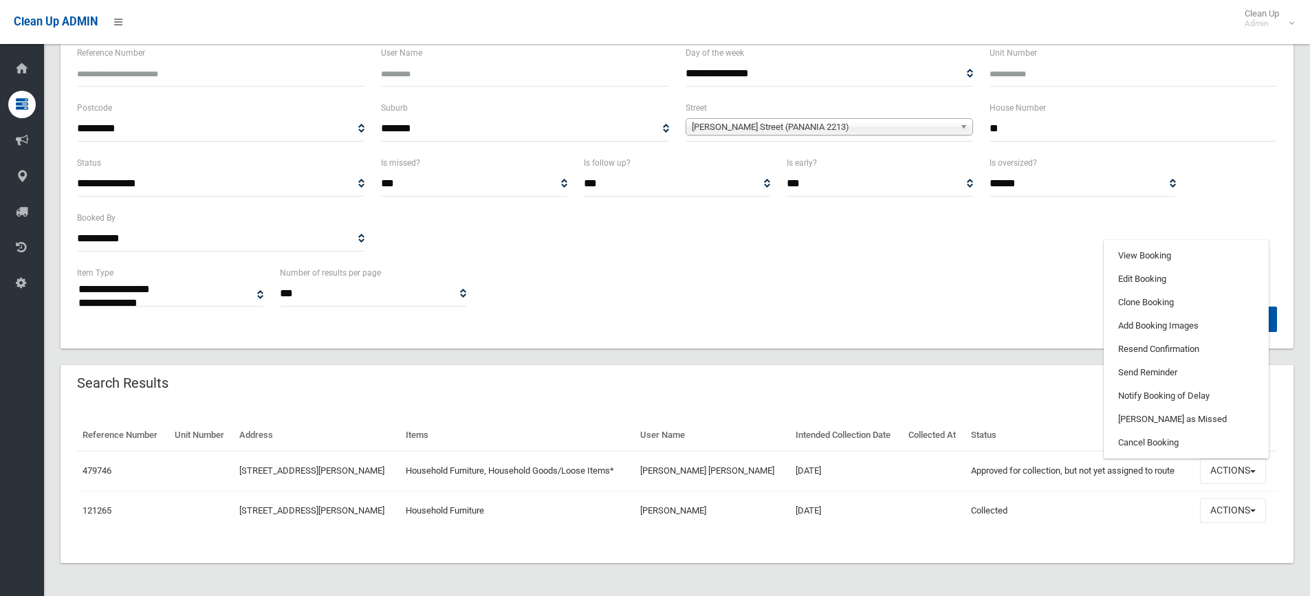
click at [887, 258] on div "**********" at bounding box center [677, 210] width 1217 height 110
